Goal: Navigation & Orientation: Find specific page/section

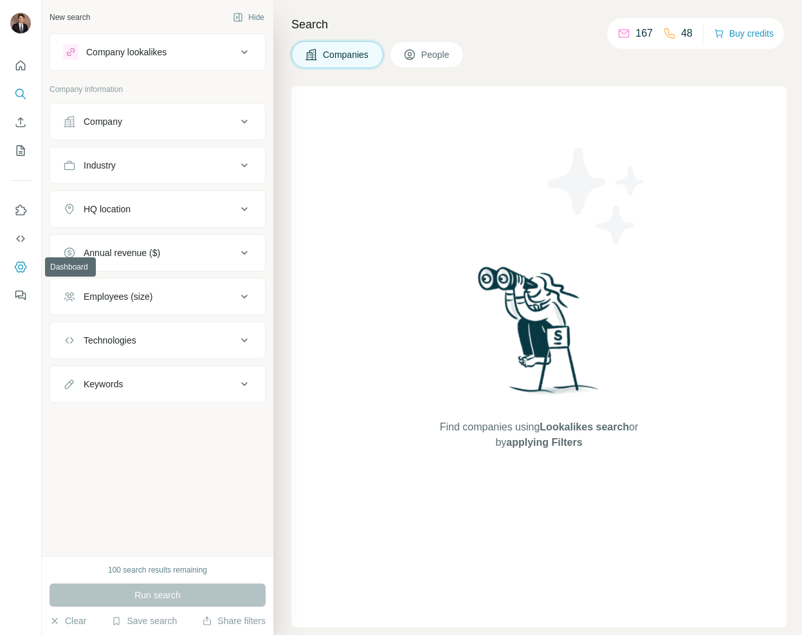
click at [20, 269] on icon "Dashboard" at bounding box center [20, 266] width 5 height 5
click at [22, 148] on icon "My lists" at bounding box center [20, 150] width 13 height 13
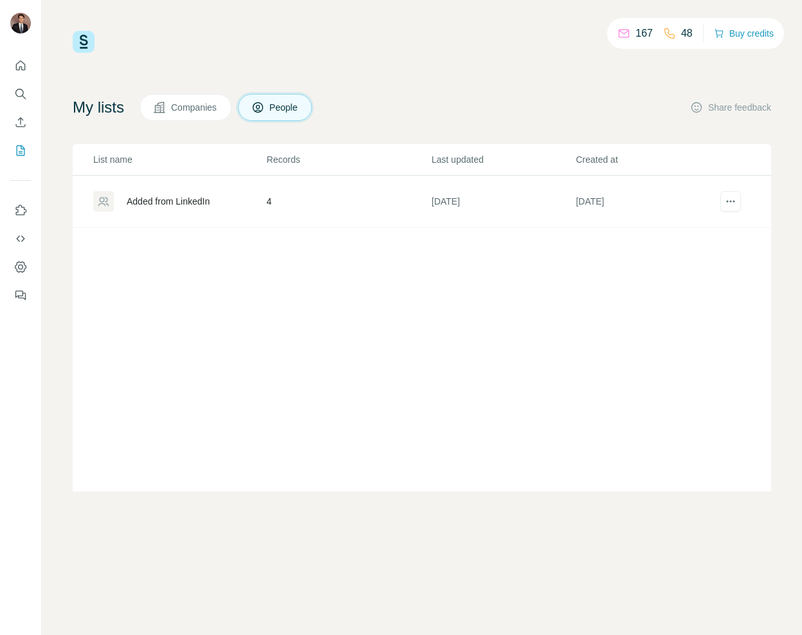
click at [160, 203] on div "Added from LinkedIn" at bounding box center [168, 201] width 83 height 13
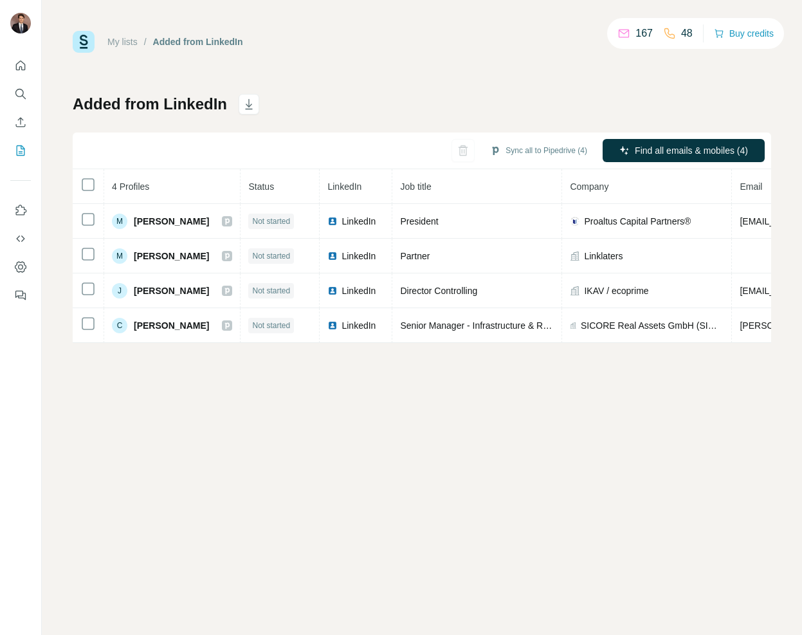
click at [117, 41] on link "My lists" at bounding box center [122, 42] width 30 height 10
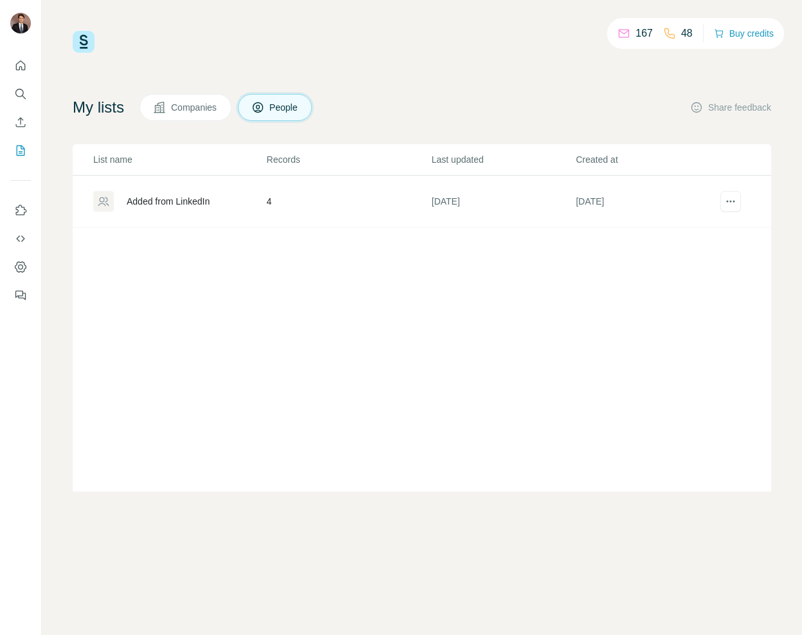
click at [174, 201] on div "Added from LinkedIn" at bounding box center [168, 201] width 83 height 13
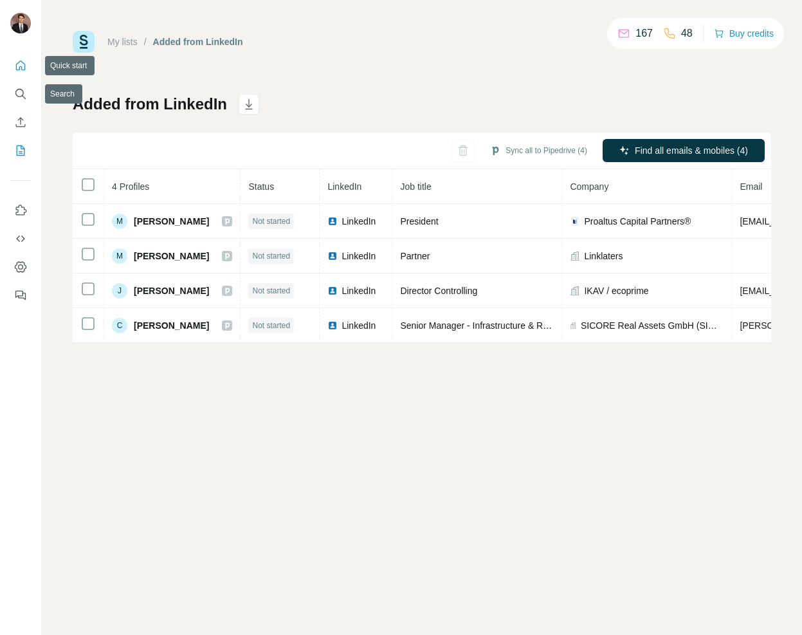
click at [22, 64] on icon "Quick start" at bounding box center [20, 65] width 13 height 13
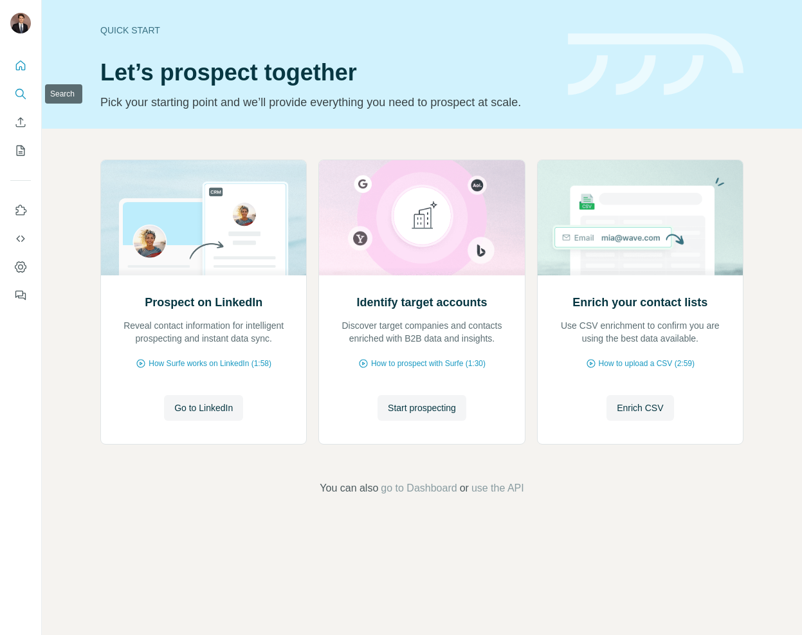
click at [20, 92] on icon "Search" at bounding box center [20, 93] width 13 height 13
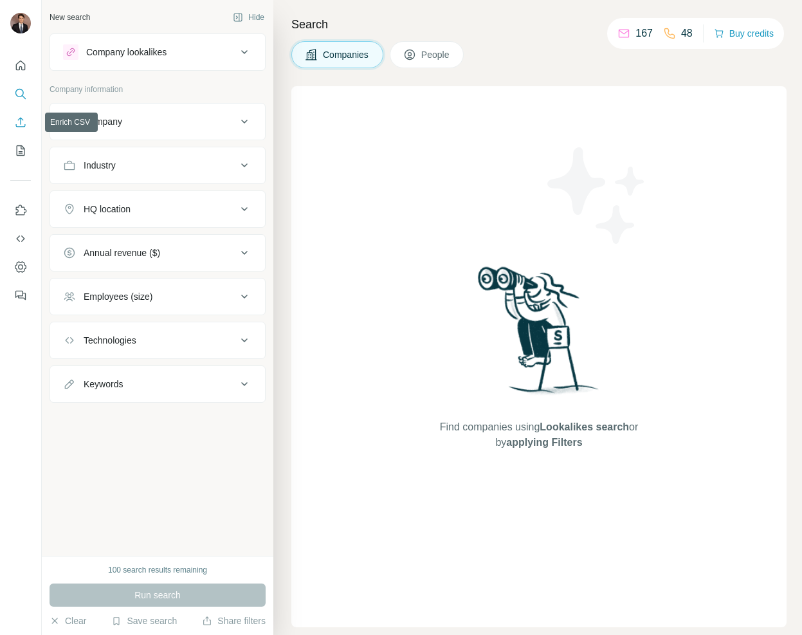
click at [24, 133] on button "Enrich CSV" at bounding box center [20, 122] width 21 height 23
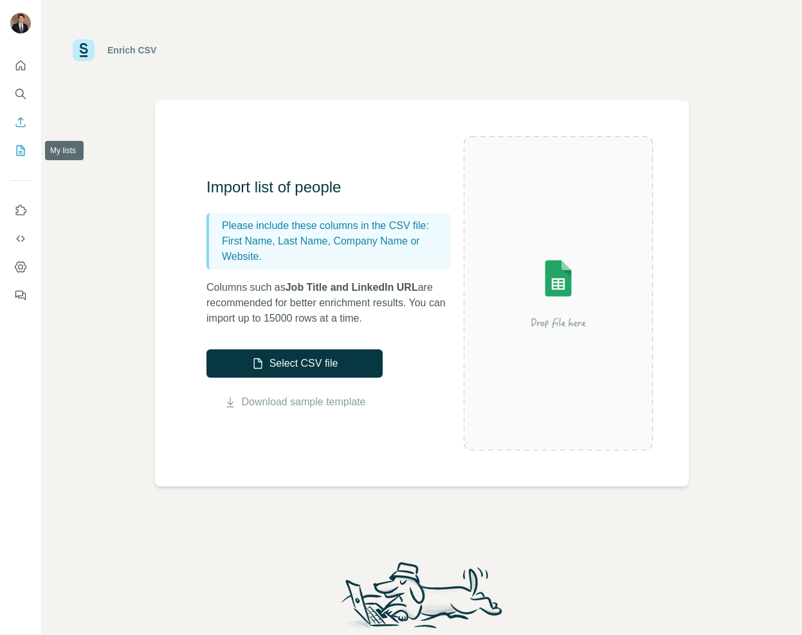
click at [16, 156] on icon "My lists" at bounding box center [20, 150] width 13 height 13
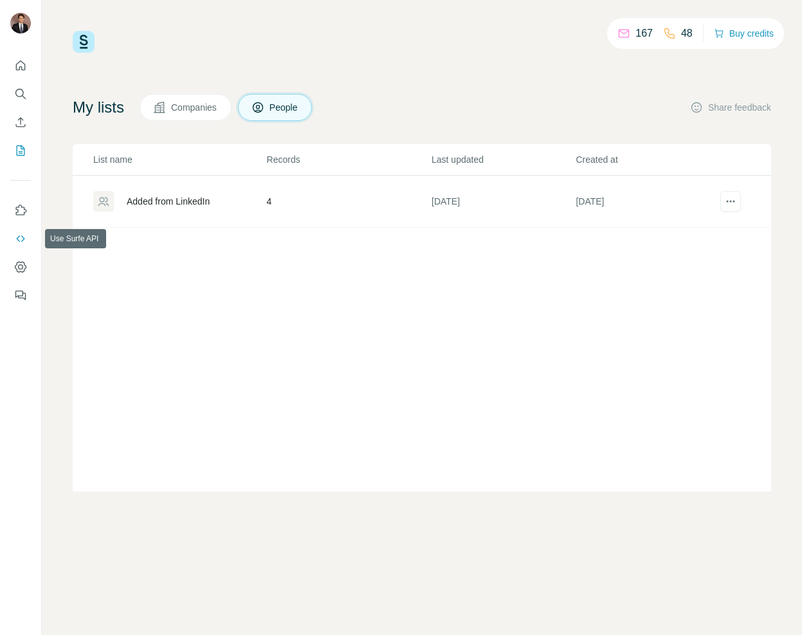
click at [18, 244] on icon "Use Surfe API" at bounding box center [20, 238] width 13 height 13
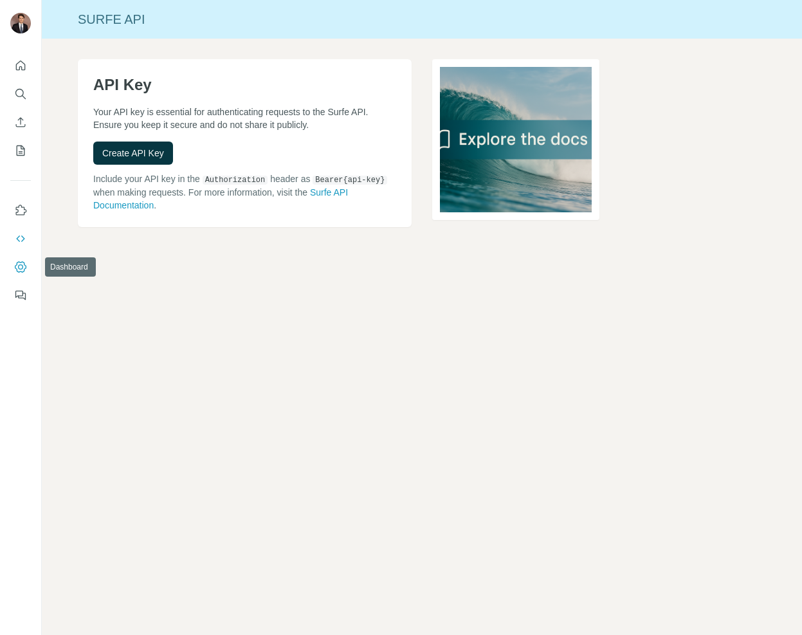
click at [14, 262] on icon "Dashboard" at bounding box center [20, 266] width 13 height 13
